Goal: Information Seeking & Learning: Learn about a topic

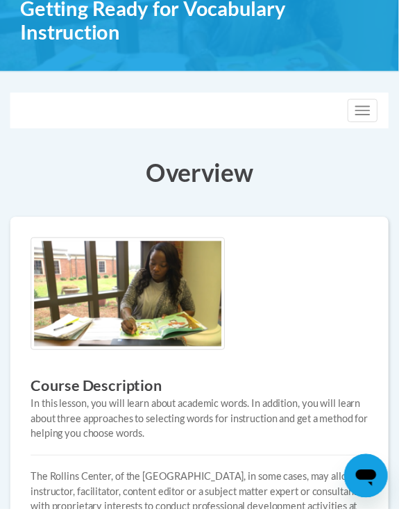
scroll to position [237, 0]
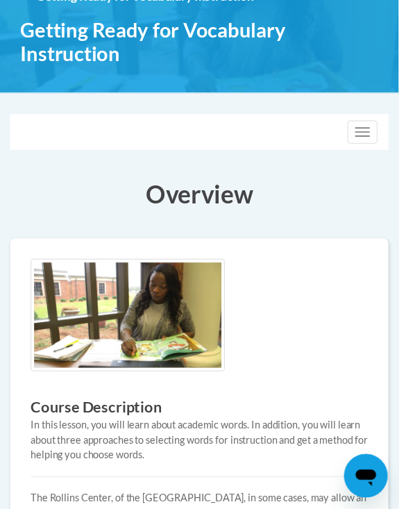
click at [376, 144] on button "Toggle navigation" at bounding box center [369, 135] width 31 height 24
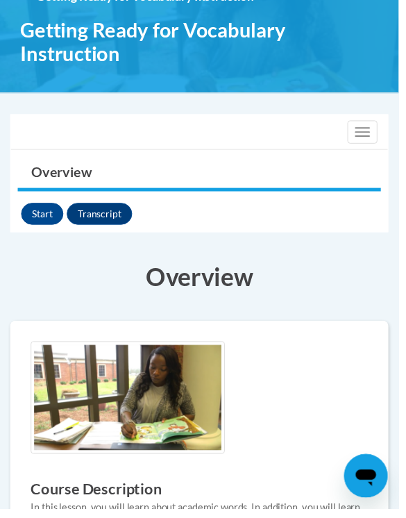
click at [53, 223] on button "Start" at bounding box center [43, 218] width 43 height 22
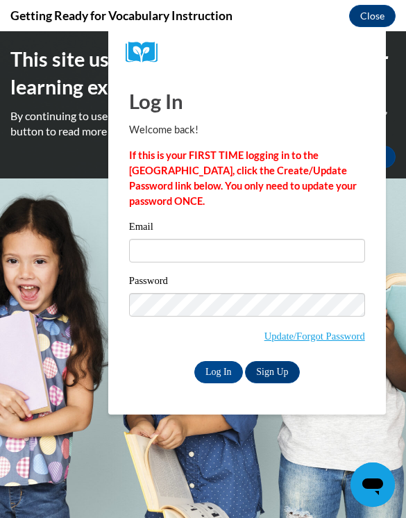
scroll to position [0, 0]
click at [247, 260] on input "Email" at bounding box center [247, 251] width 236 height 24
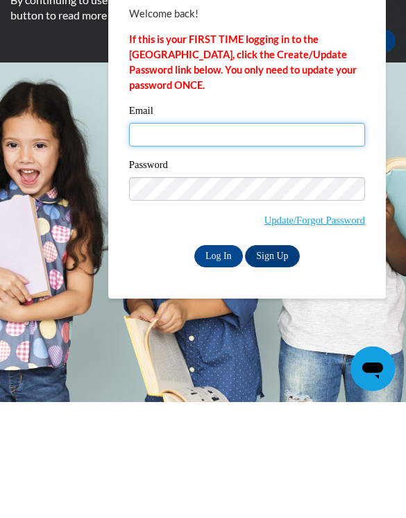
type input "rain.thomas@langston.edu"
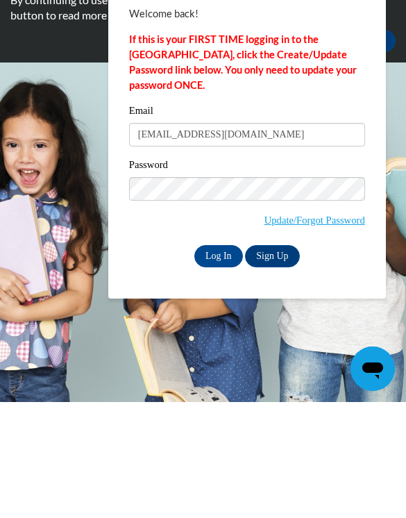
click at [218, 255] on input "Log In" at bounding box center [218, 256] width 49 height 22
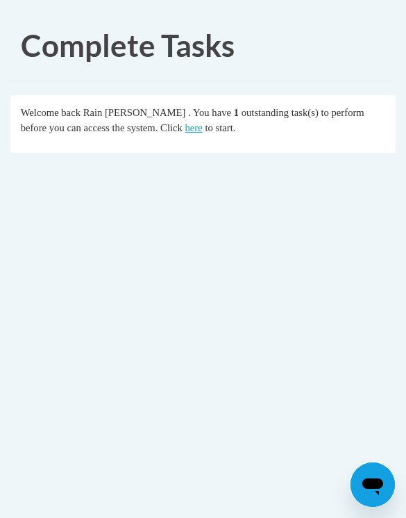
click at [185, 128] on link "here" at bounding box center [193, 127] width 17 height 11
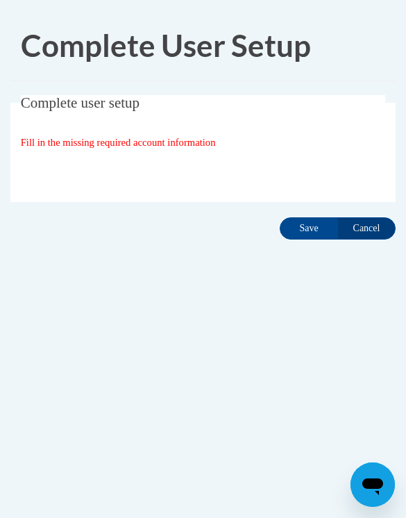
click at [323, 229] on input "Save" at bounding box center [309, 228] width 58 height 22
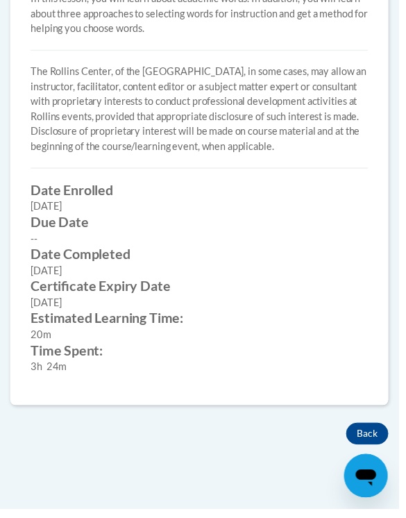
scroll to position [672, 0]
click at [379, 430] on button "Back" at bounding box center [374, 441] width 43 height 22
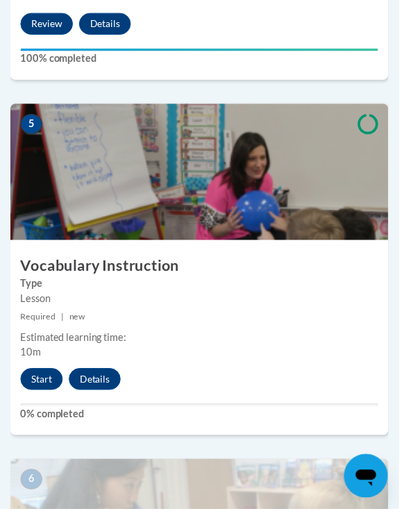
click at [51, 382] on button "Start" at bounding box center [42, 386] width 43 height 22
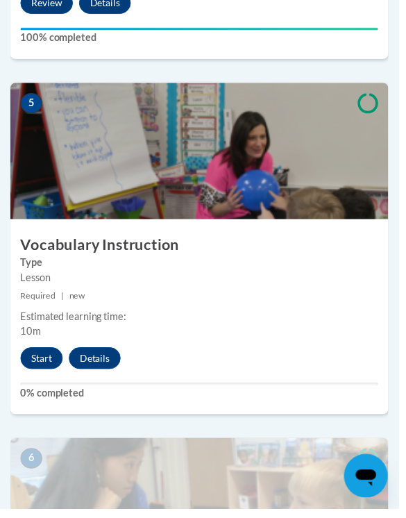
scroll to position [1828, 0]
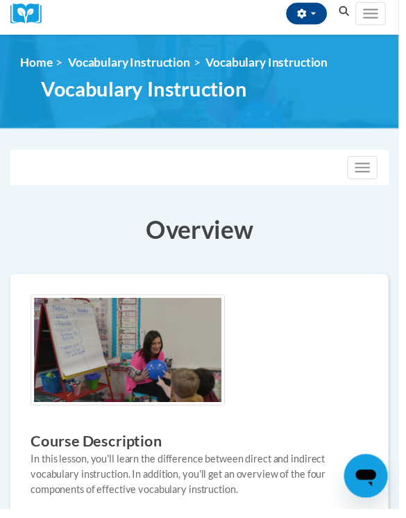
scroll to position [153, 0]
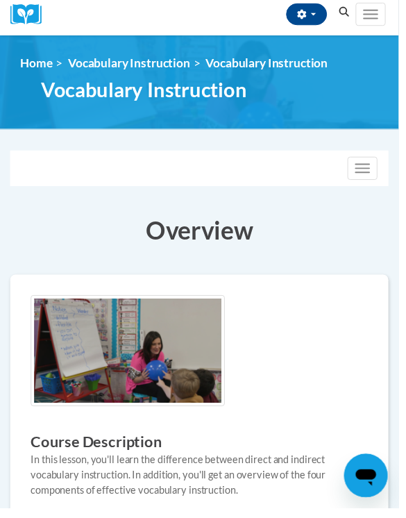
click at [376, 156] on div "Toggle navigation" at bounding box center [203, 171] width 384 height 35
click at [376, 160] on button "Toggle navigation" at bounding box center [369, 172] width 31 height 24
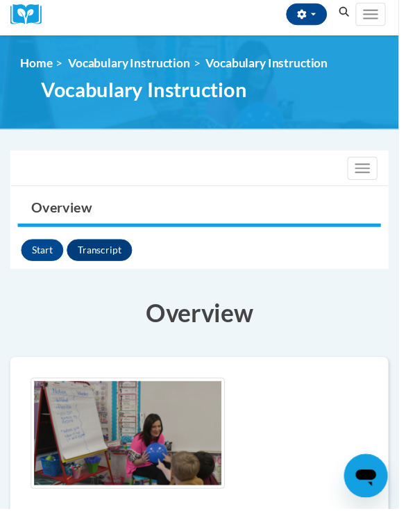
click at [55, 251] on button "Start" at bounding box center [43, 255] width 43 height 22
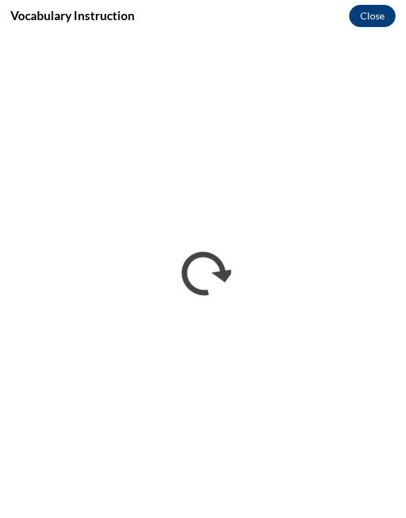
scroll to position [0, 0]
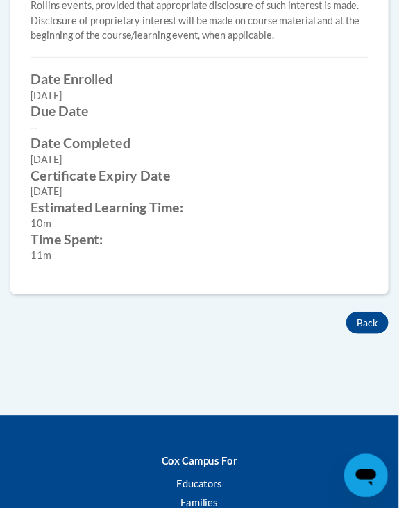
click at [376, 331] on button "Back" at bounding box center [374, 329] width 43 height 22
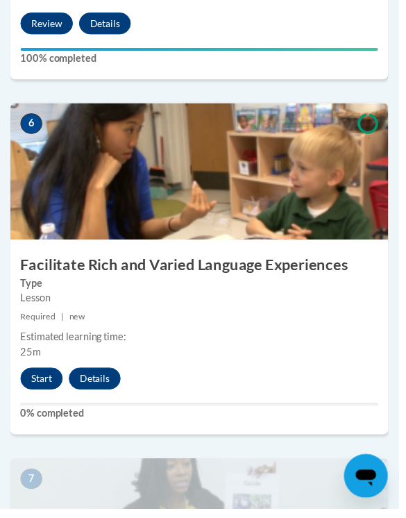
click at [40, 390] on button "Start" at bounding box center [42, 385] width 43 height 22
click at [54, 380] on button "Start" at bounding box center [42, 385] width 43 height 22
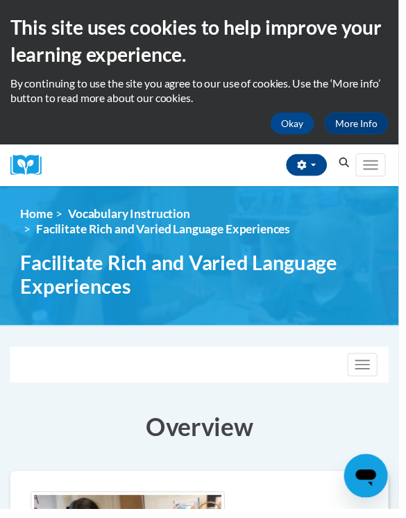
click at [44, 383] on div "Toggle navigation" at bounding box center [203, 371] width 384 height 35
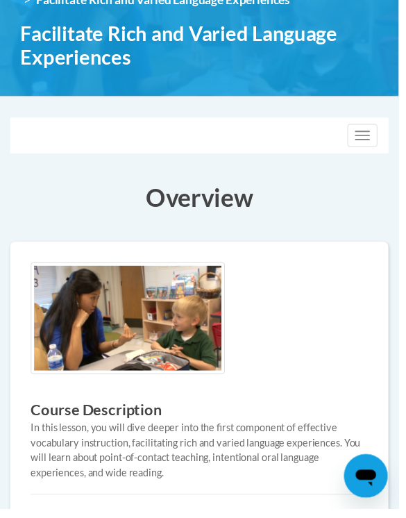
scroll to position [207, 0]
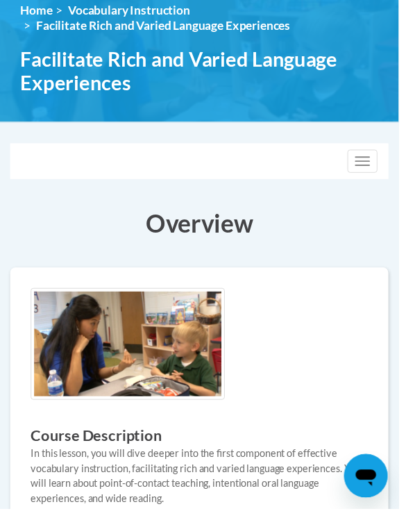
click at [381, 153] on button "Toggle navigation" at bounding box center [369, 165] width 31 height 24
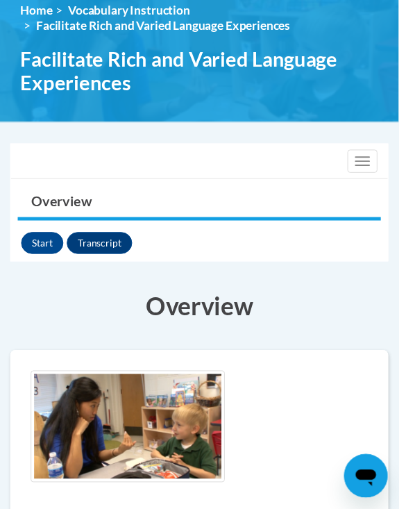
click at [46, 244] on button "Start" at bounding box center [43, 248] width 43 height 22
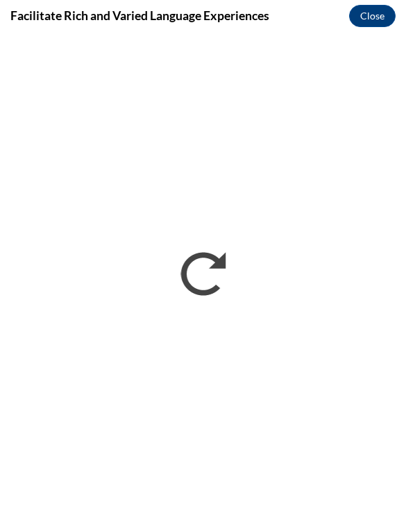
scroll to position [0, 0]
